Goal: Entertainment & Leisure: Consume media (video, audio)

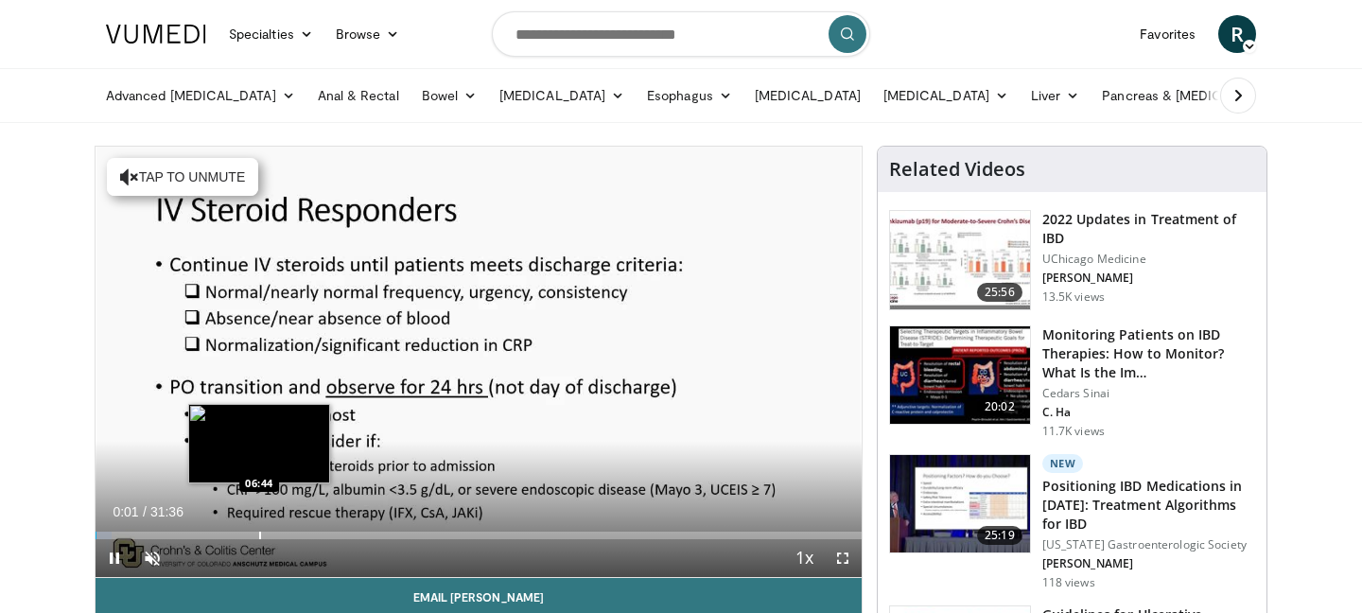
click at [259, 535] on div "Progress Bar" at bounding box center [260, 535] width 2 height 8
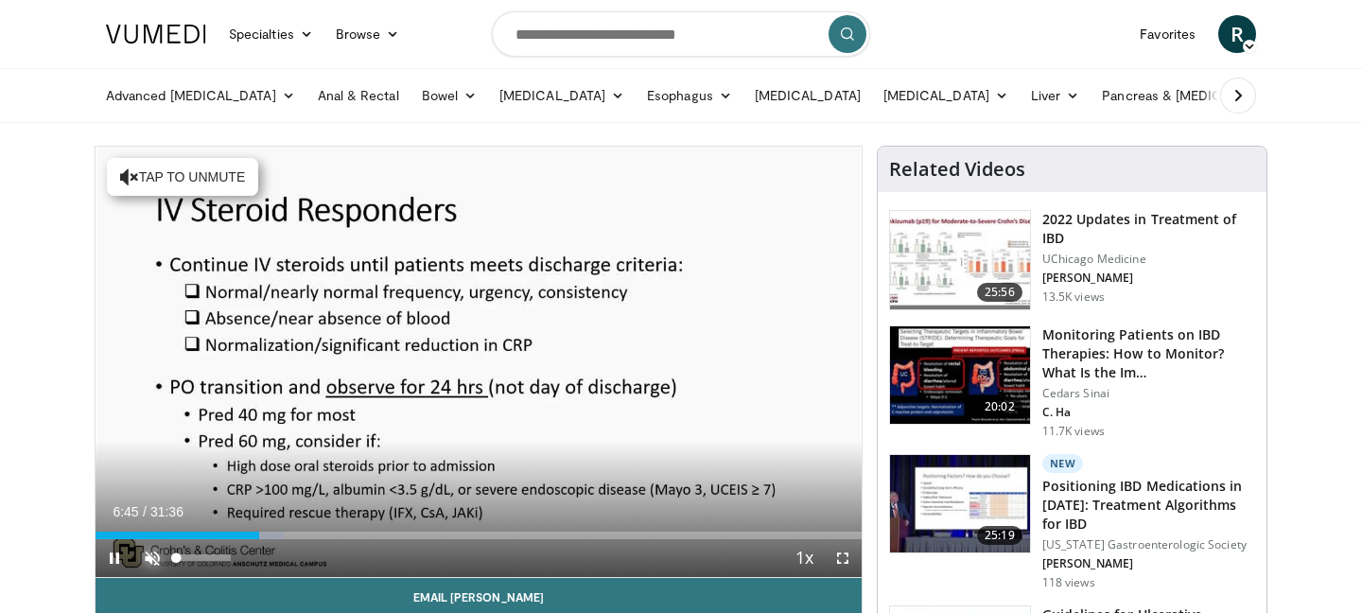
click at [151, 561] on span "Video Player" at bounding box center [152, 558] width 38 height 38
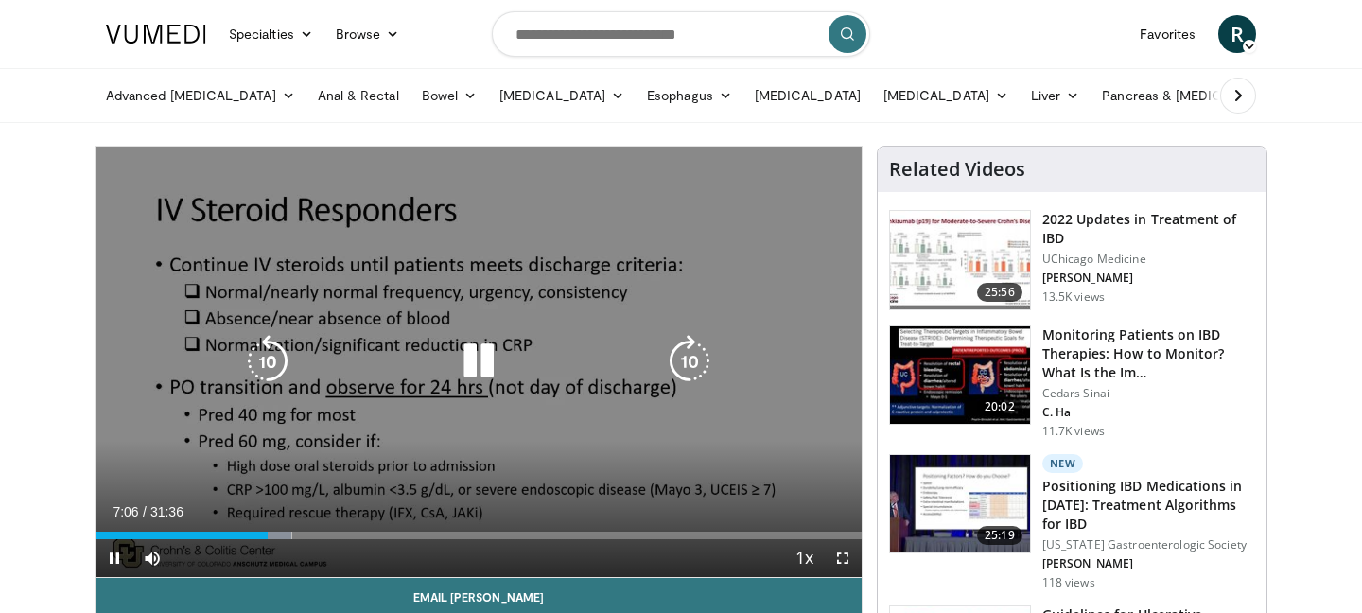
click at [684, 358] on icon "Video Player" at bounding box center [689, 361] width 53 height 53
click at [266, 358] on icon "Video Player" at bounding box center [267, 361] width 53 height 53
click at [475, 362] on icon "Video Player" at bounding box center [478, 361] width 53 height 53
click at [483, 365] on icon "Video Player" at bounding box center [478, 361] width 53 height 53
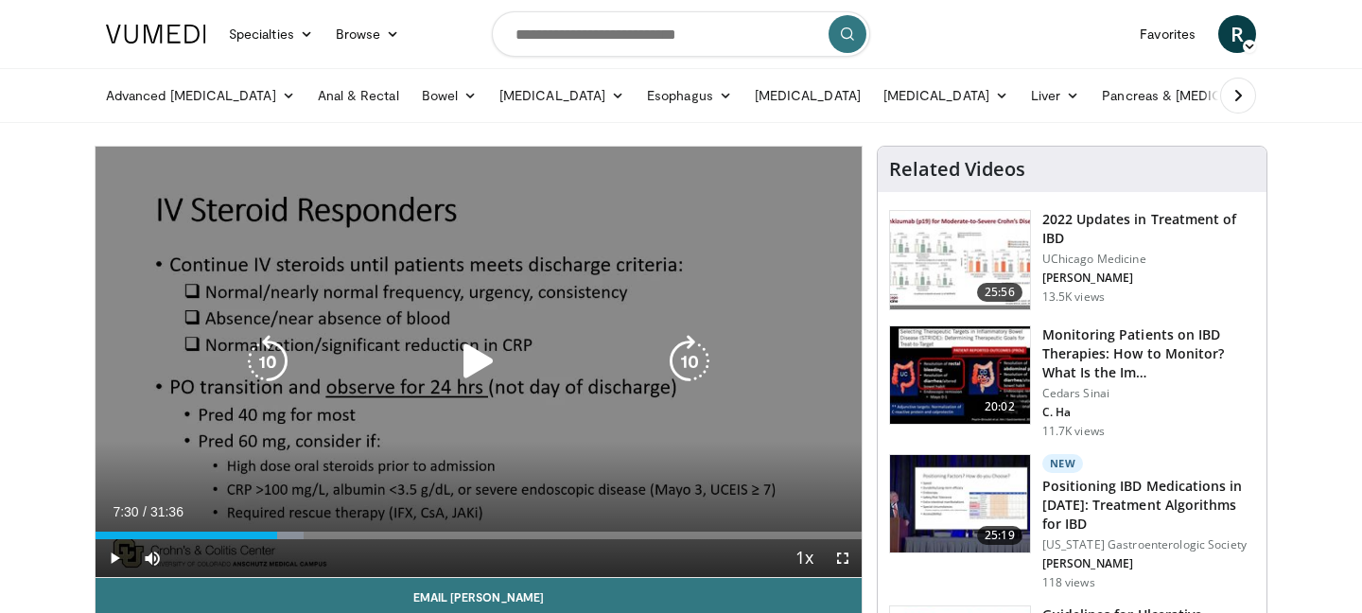
click at [483, 365] on icon "Video Player" at bounding box center [478, 361] width 53 height 53
click at [474, 358] on icon "Video Player" at bounding box center [478, 361] width 53 height 53
